Goal: Contribute content: Add original content to the website for others to see

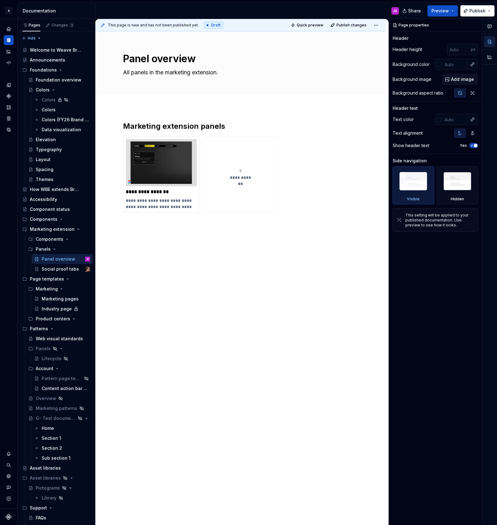
type textarea "*"
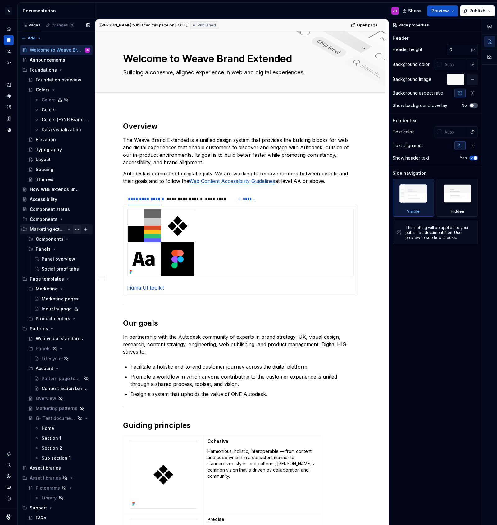
click at [75, 228] on button "Page tree" at bounding box center [77, 229] width 9 height 9
type textarea "*"
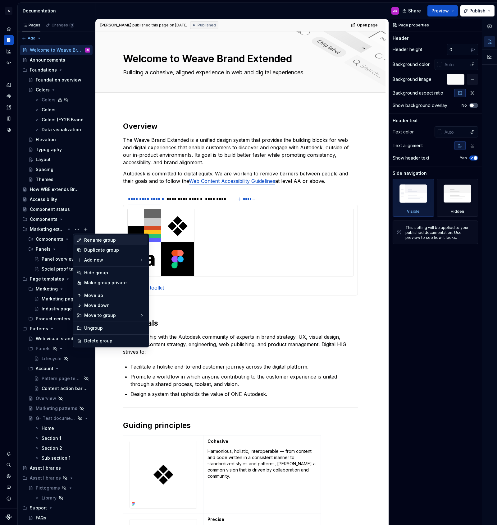
click at [87, 237] on div "Rename group" at bounding box center [114, 240] width 61 height 6
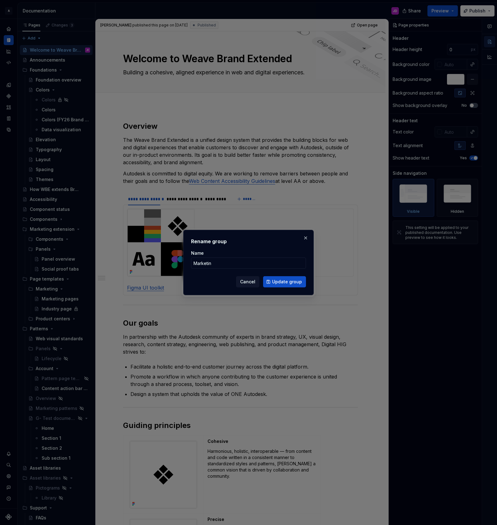
type input "Marketing"
click at [280, 278] on span "Update group" at bounding box center [287, 281] width 30 height 6
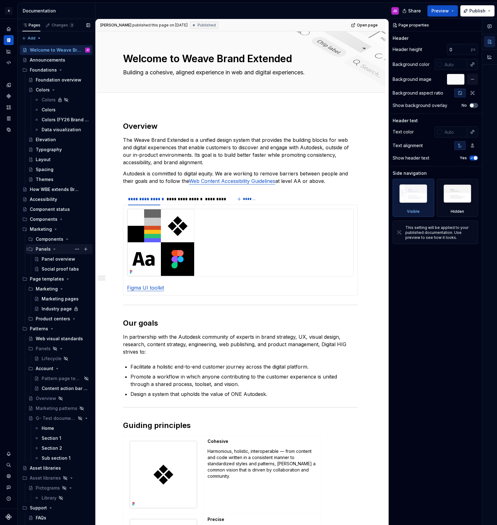
click at [44, 248] on div "Panels" at bounding box center [43, 249] width 15 height 6
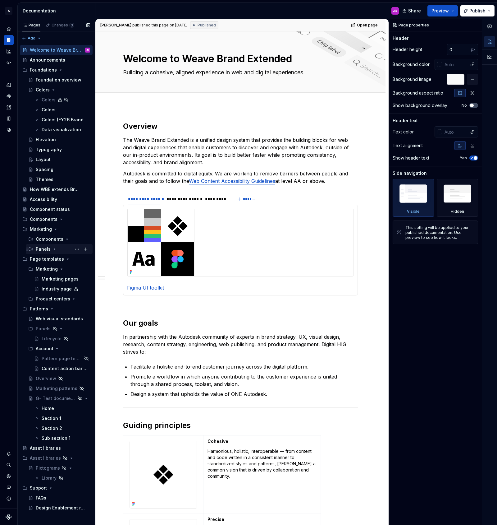
click at [54, 250] on icon "Page tree" at bounding box center [54, 248] width 5 height 5
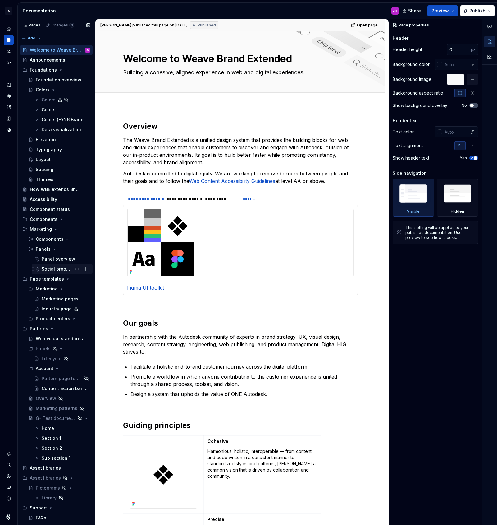
click at [63, 268] on div "Social proof tabs" at bounding box center [57, 269] width 30 height 6
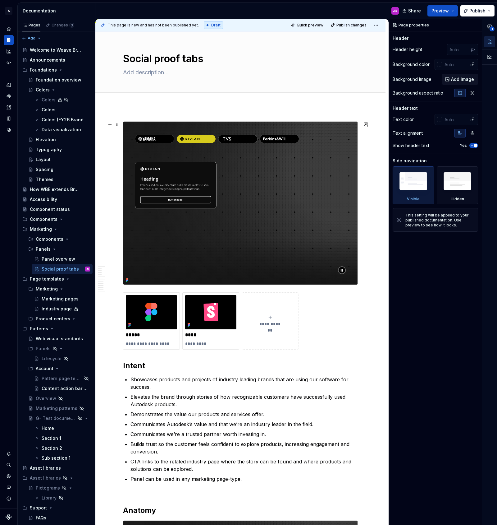
click at [286, 173] on img at bounding box center [240, 203] width 234 height 163
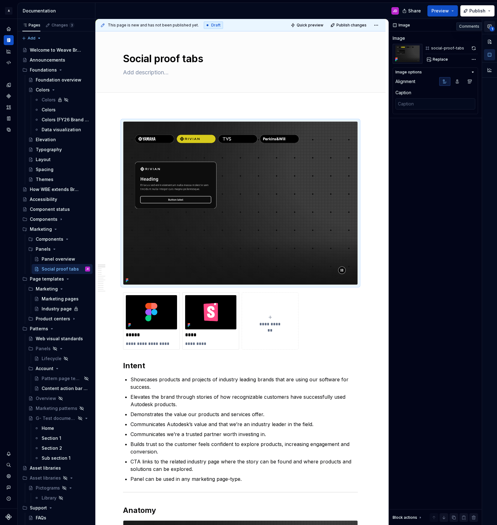
click at [491, 27] on span "1" at bounding box center [492, 28] width 5 height 5
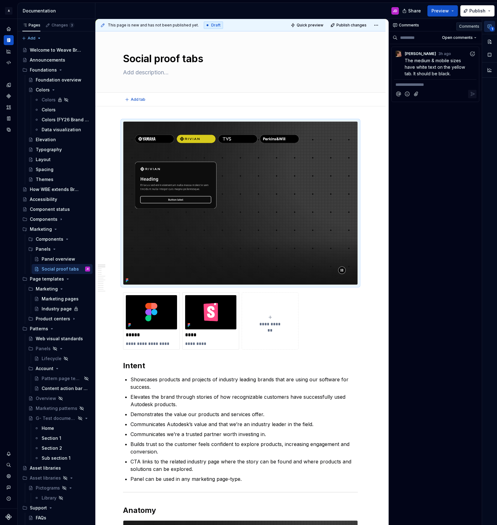
click at [286, 101] on div "Add tab" at bounding box center [240, 99] width 235 height 9
click at [323, 167] on img at bounding box center [240, 203] width 234 height 163
click at [366, 101] on div "Add tab" at bounding box center [240, 100] width 290 height 14
drag, startPoint x: 302, startPoint y: 126, endPoint x: 308, endPoint y: 128, distance: 5.4
click at [302, 126] on img at bounding box center [240, 203] width 234 height 163
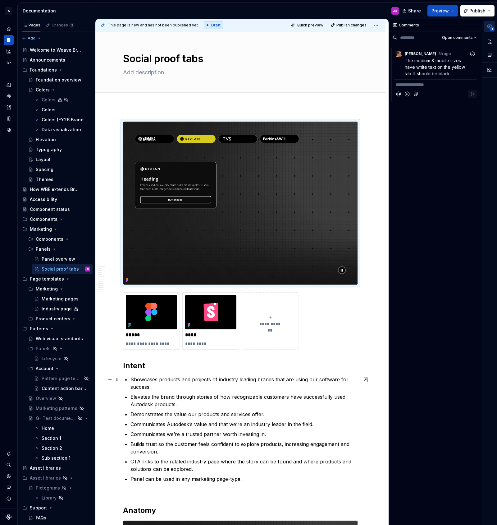
click at [299, 385] on p "Showcases products and projects of industry leading brands that are using our s…" at bounding box center [244, 382] width 227 height 15
click at [311, 292] on div "**********" at bounding box center [240, 320] width 235 height 57
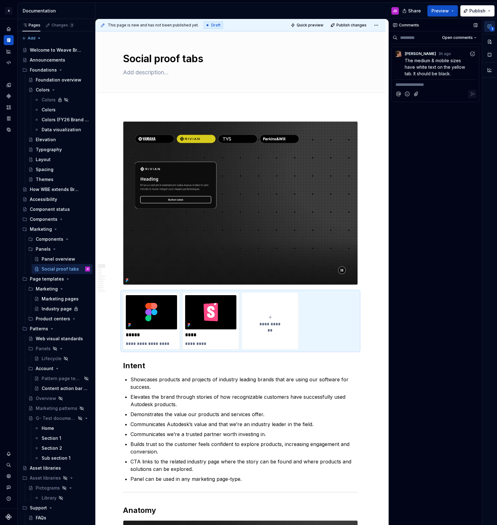
click at [397, 23] on icon at bounding box center [395, 25] width 5 height 5
click at [491, 40] on button "button" at bounding box center [489, 41] width 11 height 11
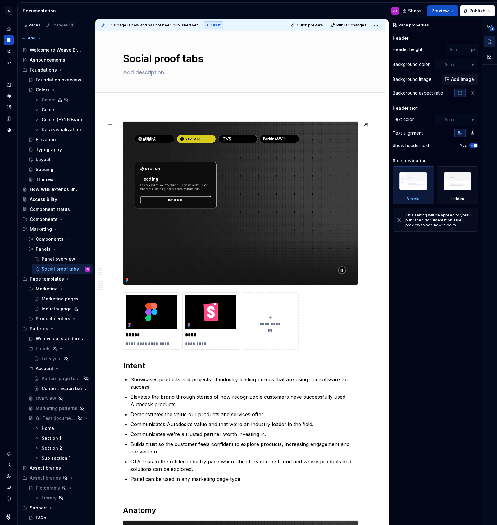
click at [333, 135] on img at bounding box center [240, 203] width 234 height 163
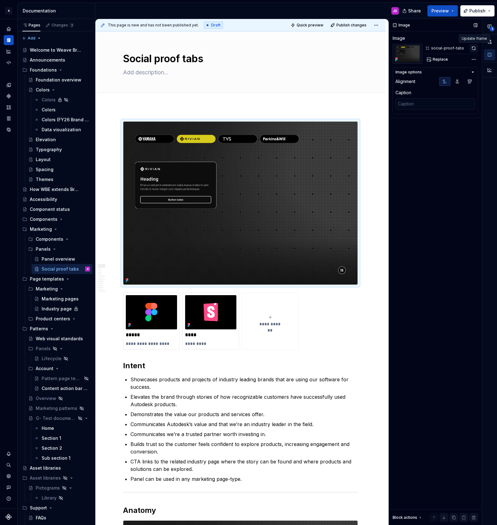
click at [472, 47] on button "button" at bounding box center [474, 48] width 9 height 9
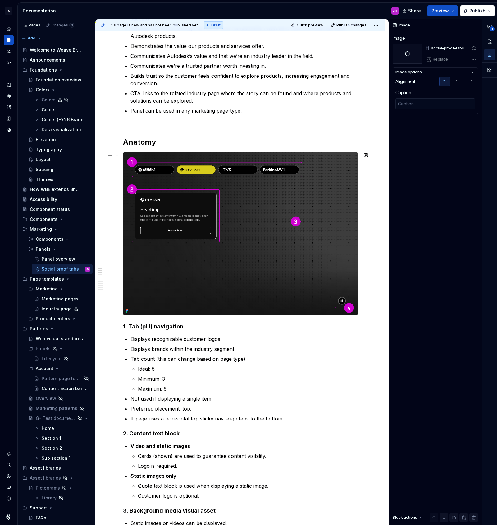
scroll to position [370, 0]
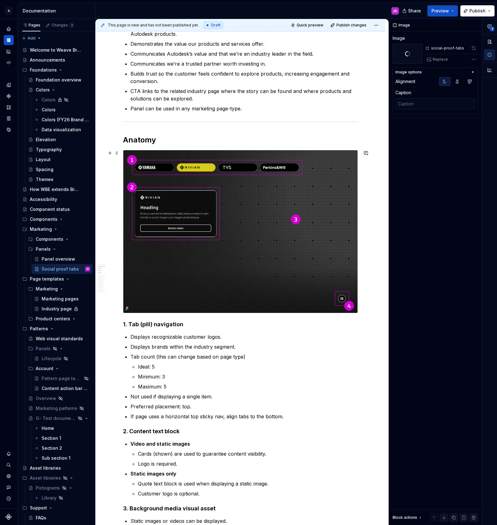
click at [332, 181] on img at bounding box center [240, 231] width 234 height 163
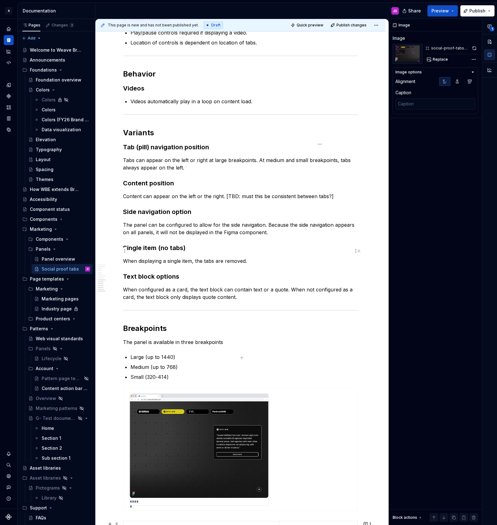
scroll to position [1282, 0]
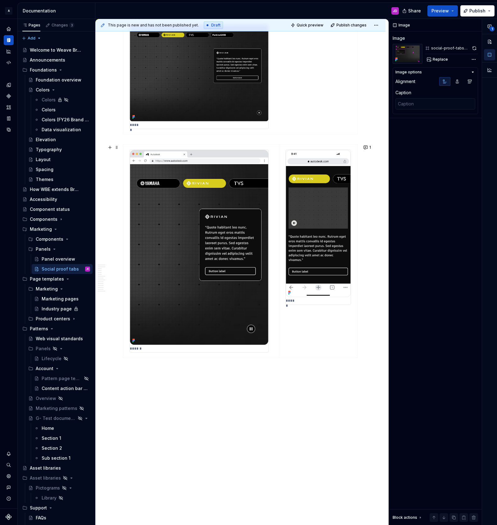
click at [338, 204] on img at bounding box center [318, 223] width 65 height 147
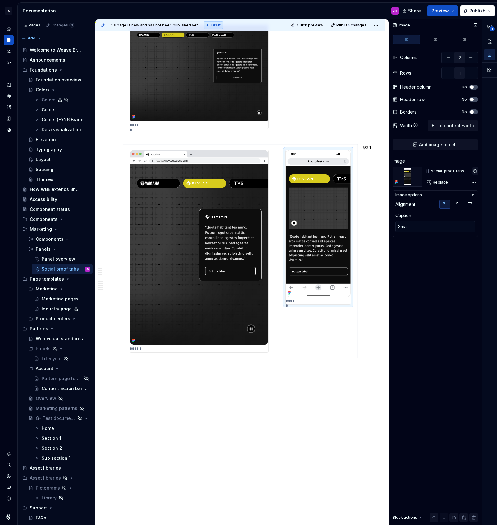
click at [474, 170] on button "button" at bounding box center [476, 171] width 6 height 9
click at [251, 194] on img at bounding box center [199, 247] width 139 height 195
type textarea "*"
type textarea "Medium"
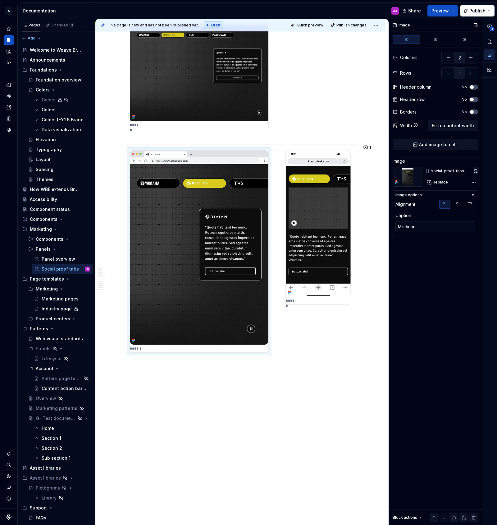
click at [474, 170] on button "button" at bounding box center [475, 171] width 5 height 9
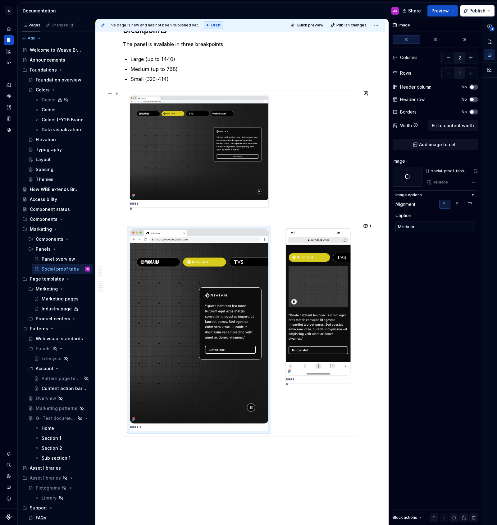
scroll to position [1202, 0]
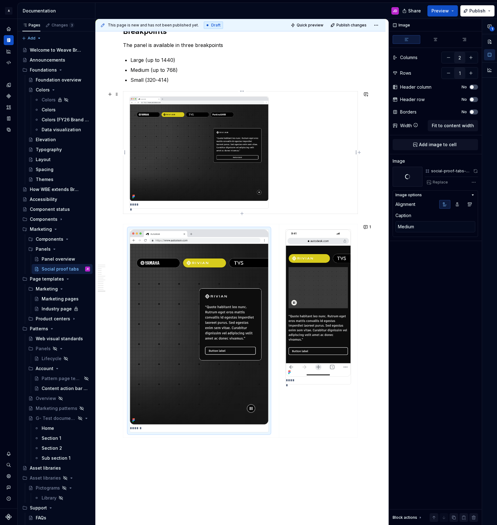
type textarea "*"
type input "1"
type textarea "Large"
click at [163, 139] on img at bounding box center [199, 149] width 139 height 104
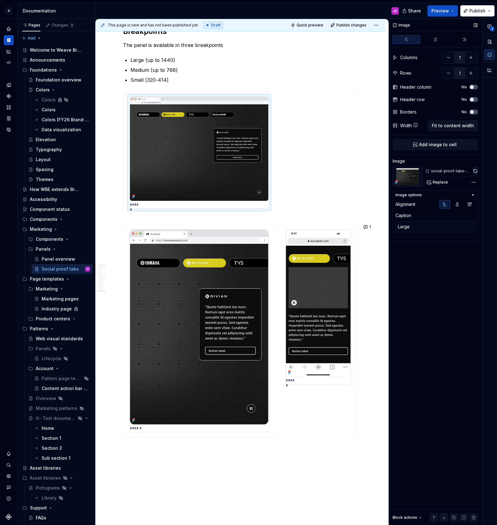
click at [475, 169] on button "button" at bounding box center [476, 171] width 6 height 9
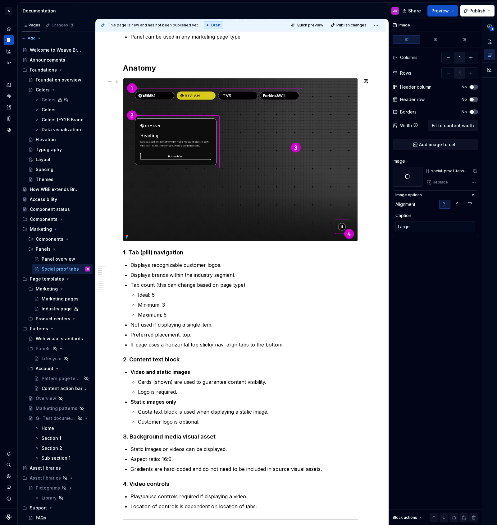
scroll to position [427, 0]
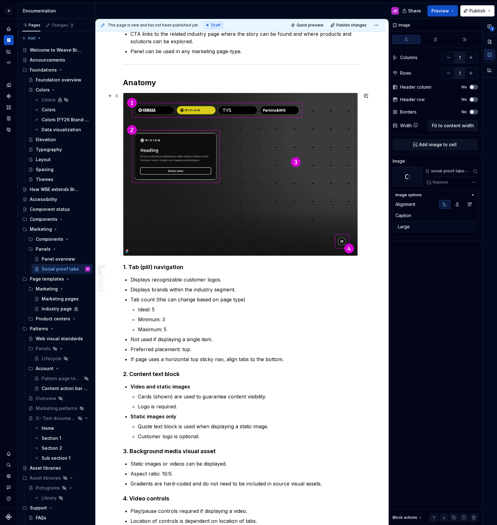
click at [259, 152] on img at bounding box center [240, 174] width 234 height 163
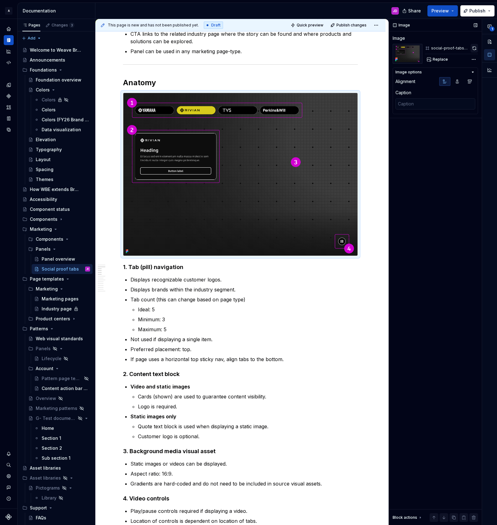
click at [475, 48] on button "button" at bounding box center [474, 48] width 7 height 9
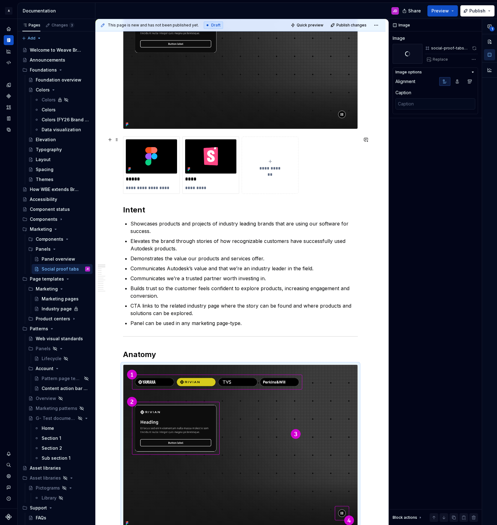
scroll to position [0, 0]
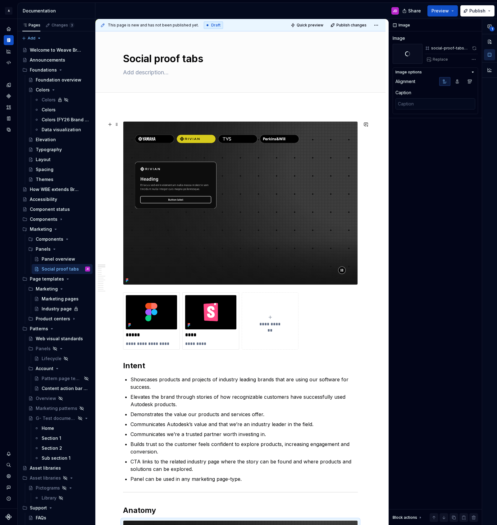
type textarea "*"
click at [312, 159] on img at bounding box center [240, 203] width 234 height 163
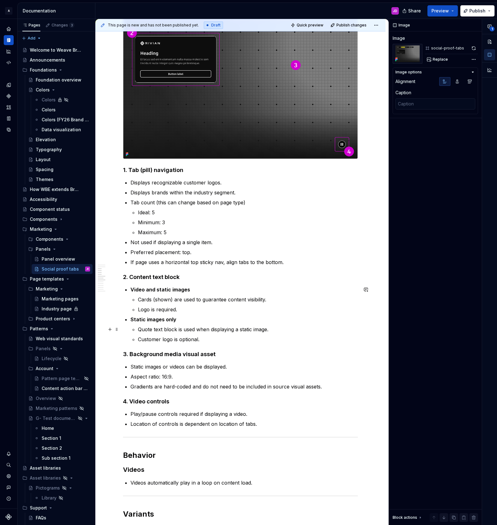
scroll to position [526, 0]
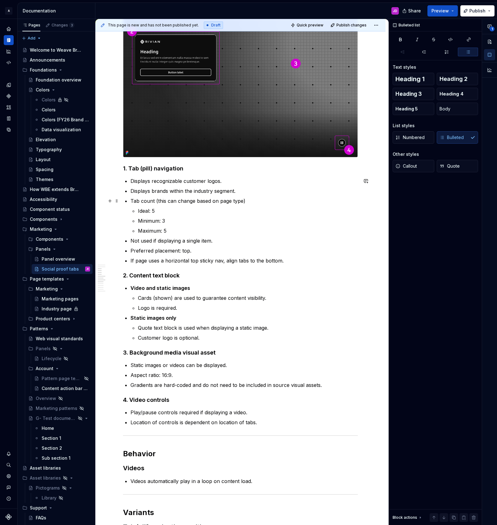
click at [249, 200] on p "Tab count (this can change based on page type)" at bounding box center [244, 200] width 227 height 7
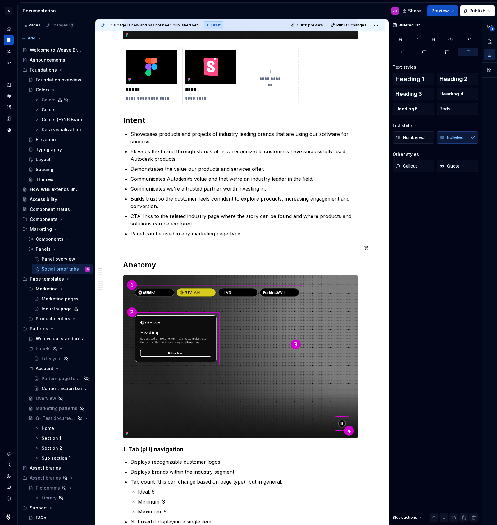
scroll to position [245, 0]
click at [150, 234] on p "Panel can be used in any marketing page-type." at bounding box center [244, 233] width 227 height 7
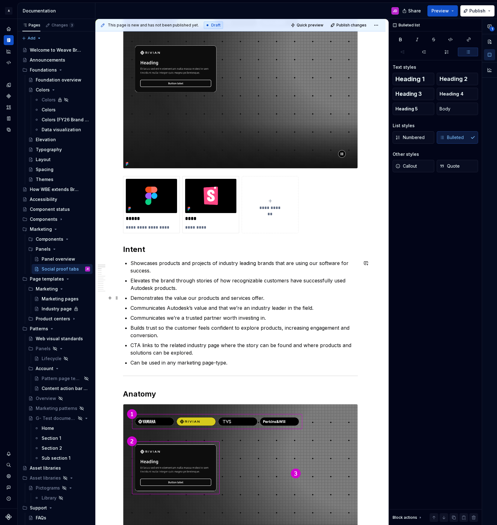
scroll to position [0, 0]
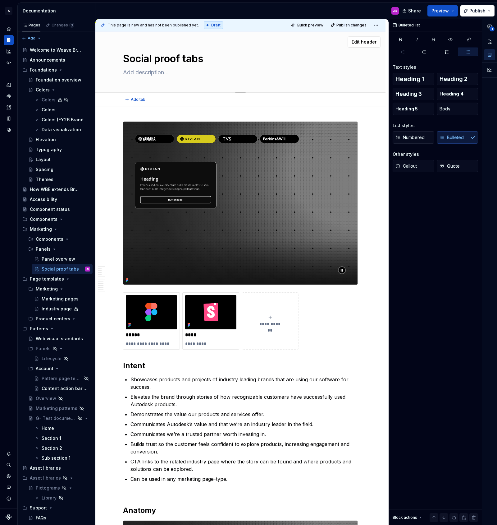
click at [154, 73] on textarea at bounding box center [239, 72] width 235 height 10
click at [159, 127] on img at bounding box center [240, 203] width 234 height 163
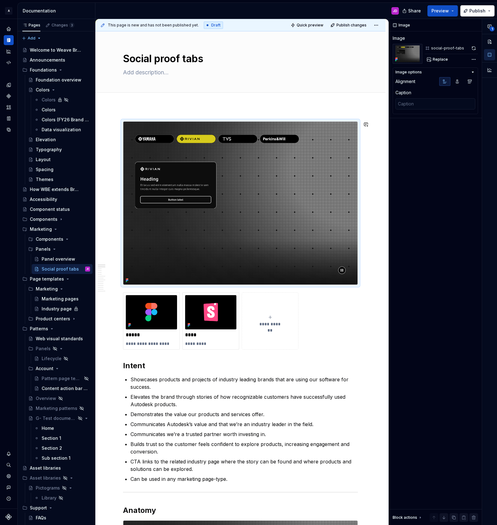
type textarea "*"
